Goal: Navigation & Orientation: Find specific page/section

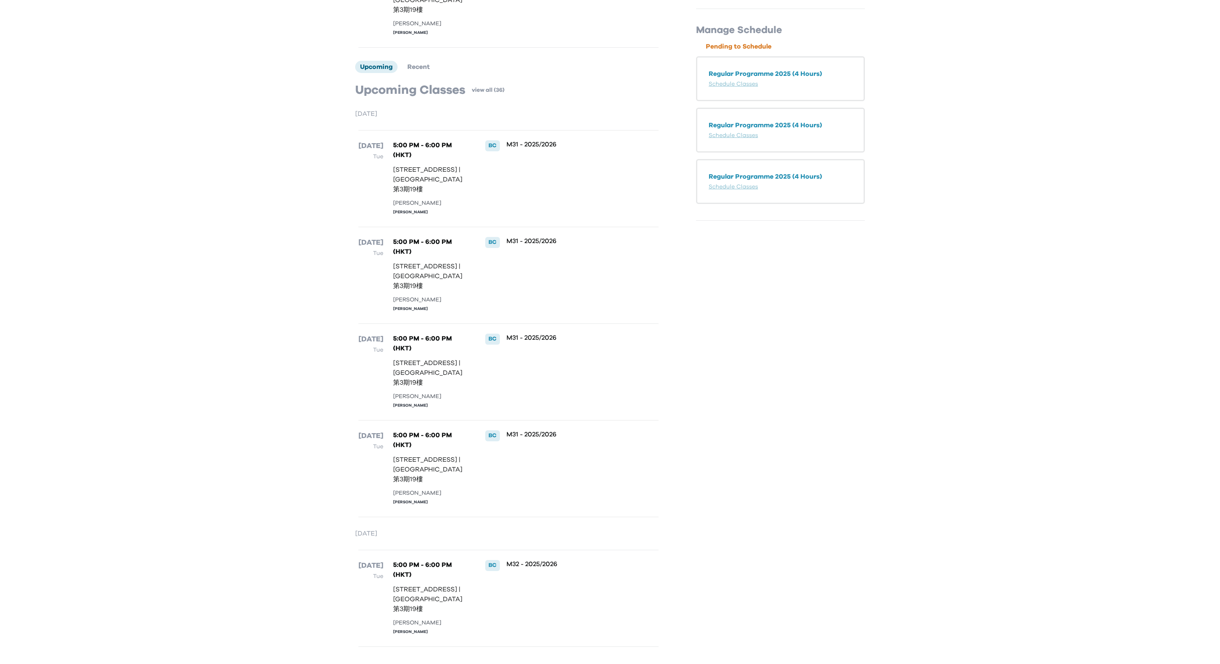
scroll to position [252, 0]
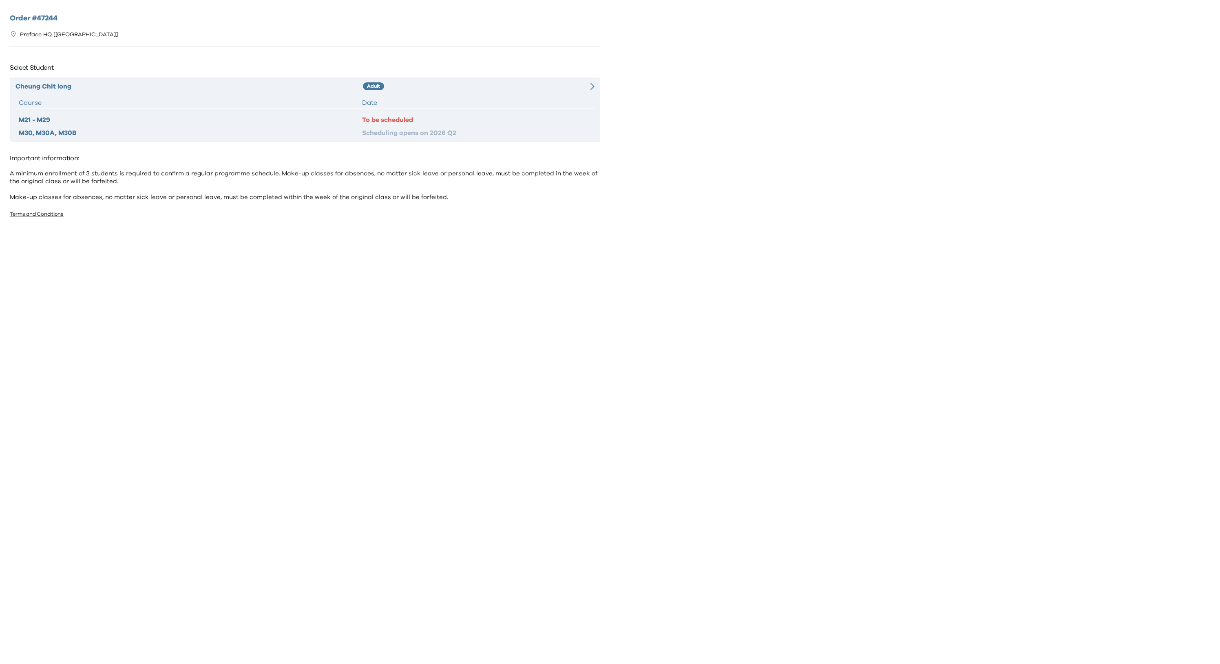
click at [463, 95] on div "Cheung Chit long Adult Course Date M21 - M29 To be scheduled M30, M30A, M30B Sc…" at bounding box center [305, 109] width 590 height 64
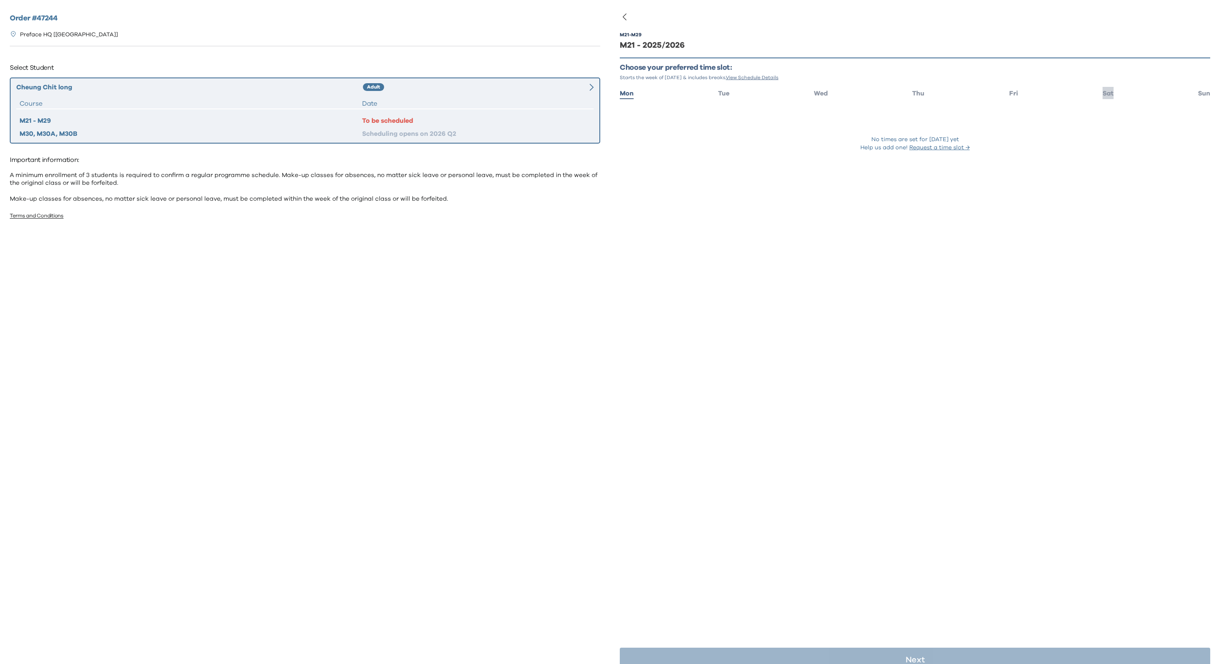
click at [1102, 95] on span "Sat" at bounding box center [1107, 93] width 11 height 7
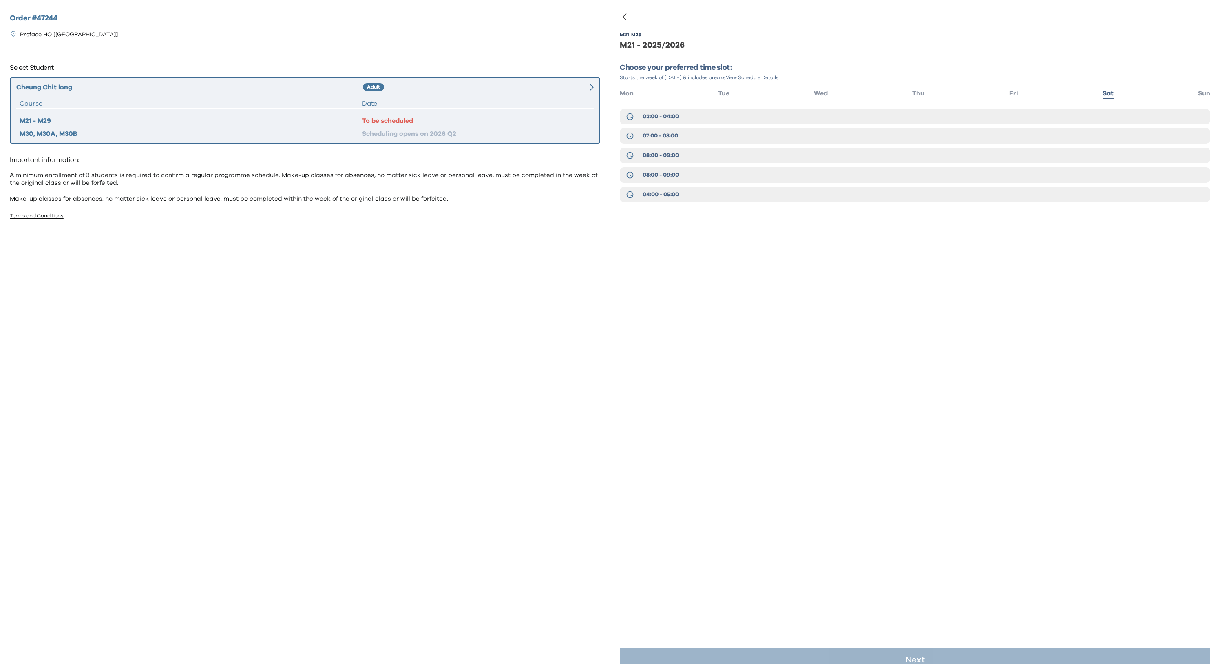
drag, startPoint x: 470, startPoint y: 261, endPoint x: 430, endPoint y: 312, distance: 64.8
click at [470, 261] on div "Order # 47244 Preface HQ [Causeway Bay] Select Student Cheung Chit long Adult C…" at bounding box center [305, 328] width 610 height 656
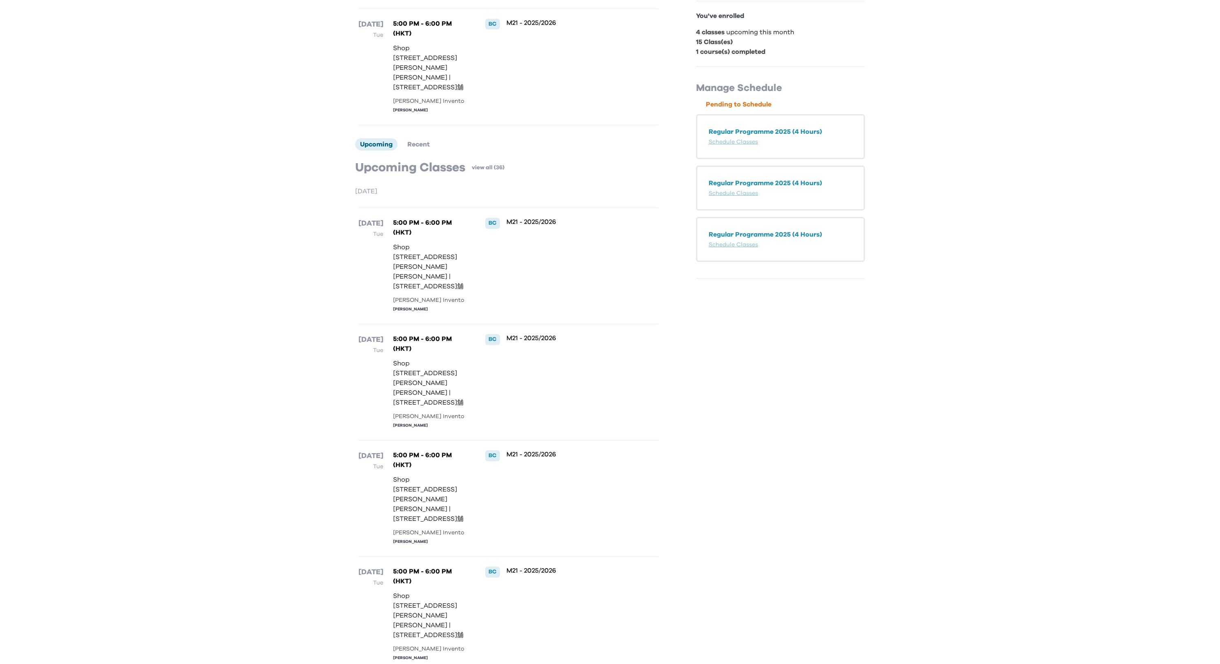
scroll to position [137, 0]
